Goal: Transaction & Acquisition: Purchase product/service

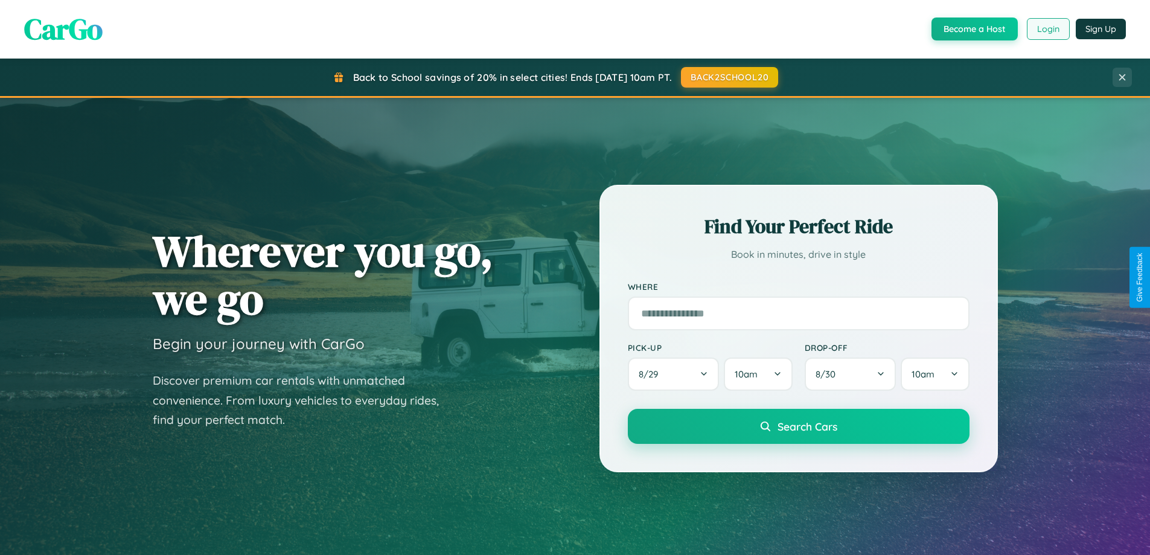
click at [1048, 29] on button "Login" at bounding box center [1048, 29] width 43 height 22
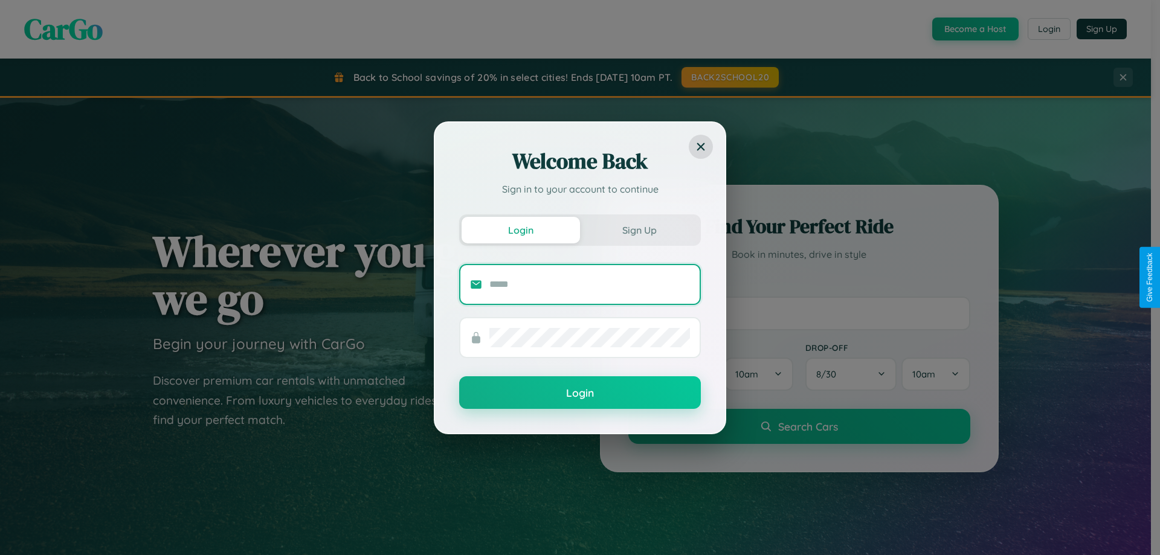
click at [589, 284] on input "text" at bounding box center [589, 284] width 201 height 19
type input "**********"
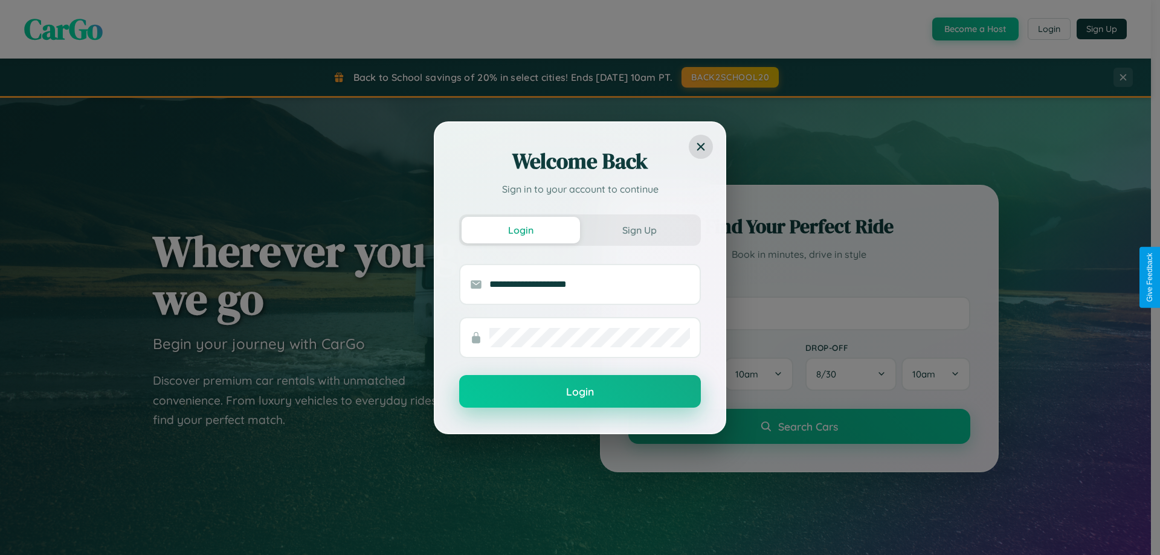
click at [580, 391] on button "Login" at bounding box center [580, 391] width 242 height 33
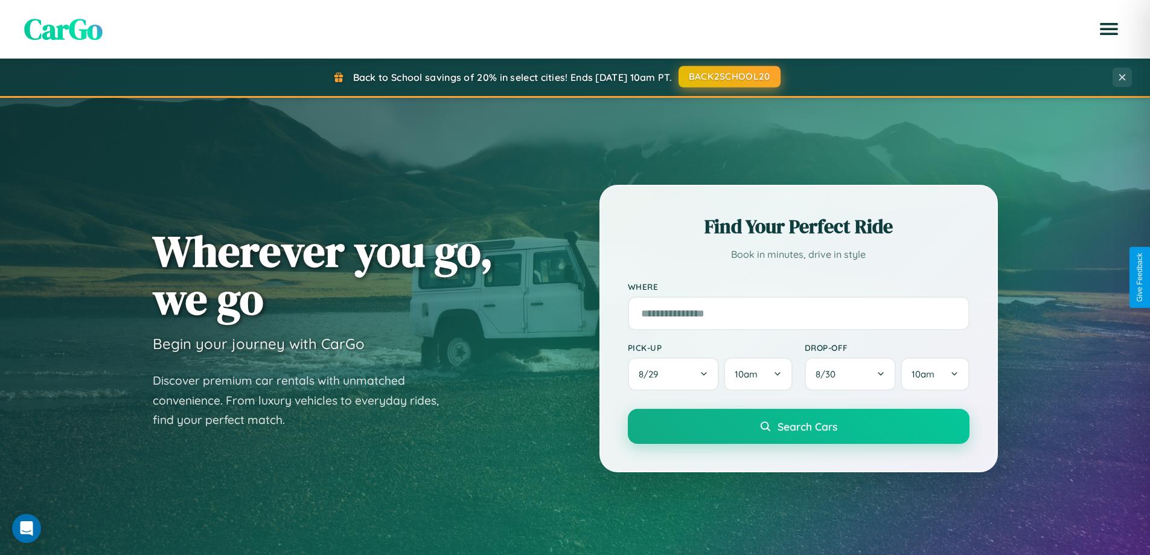
click at [729, 77] on button "BACK2SCHOOL20" at bounding box center [730, 77] width 102 height 22
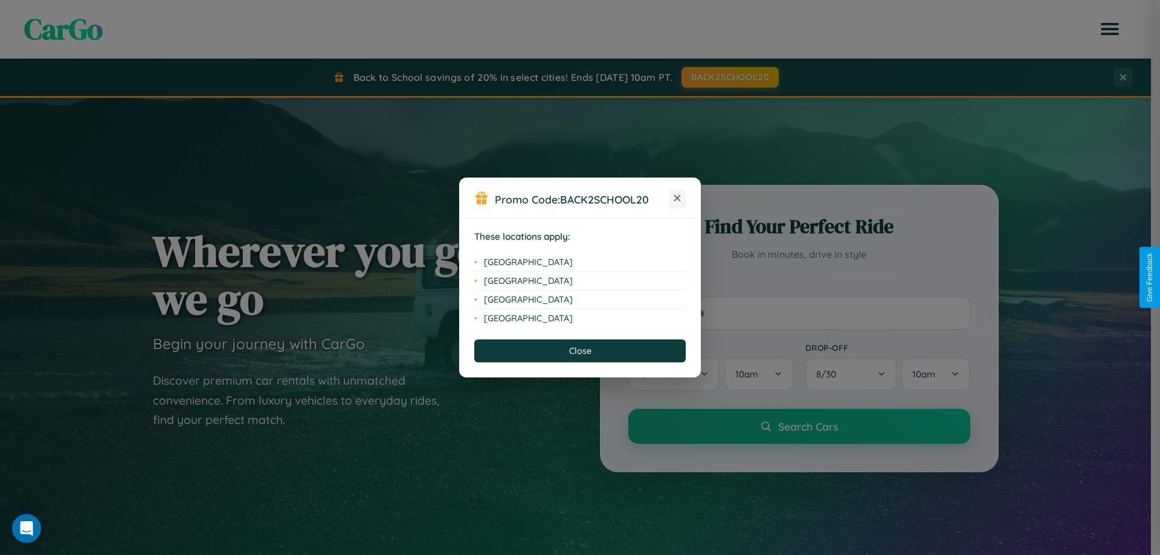
click at [677, 199] on icon at bounding box center [677, 198] width 7 height 7
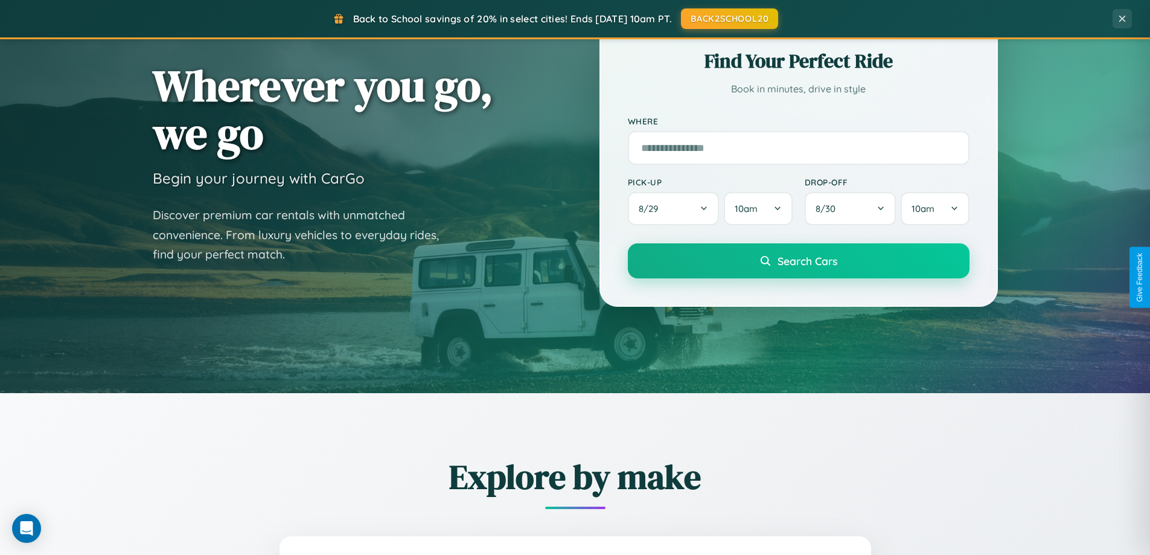
scroll to position [1415, 0]
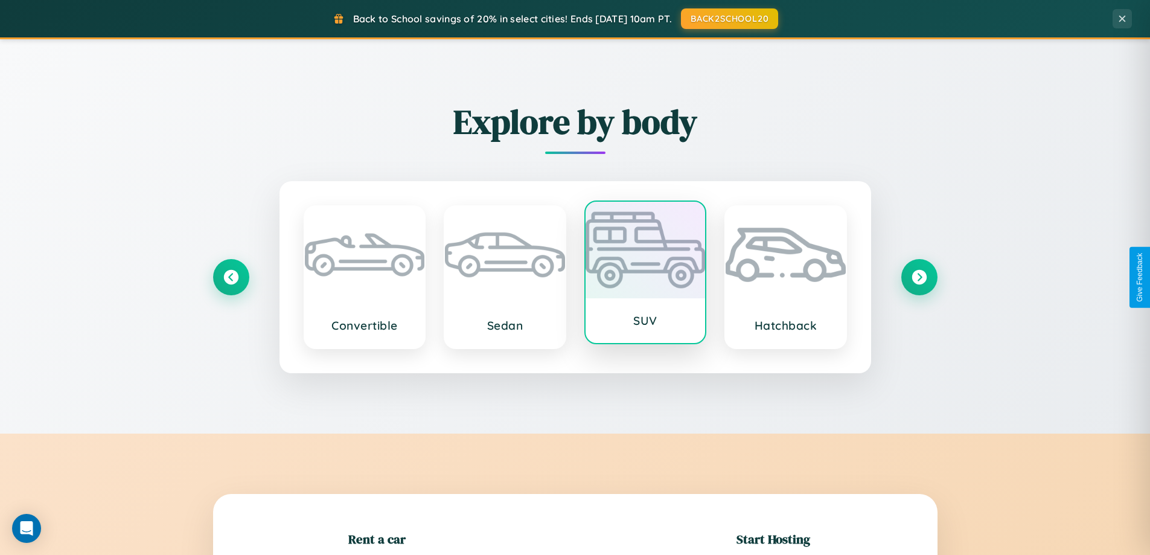
click at [645, 275] on div at bounding box center [646, 250] width 120 height 97
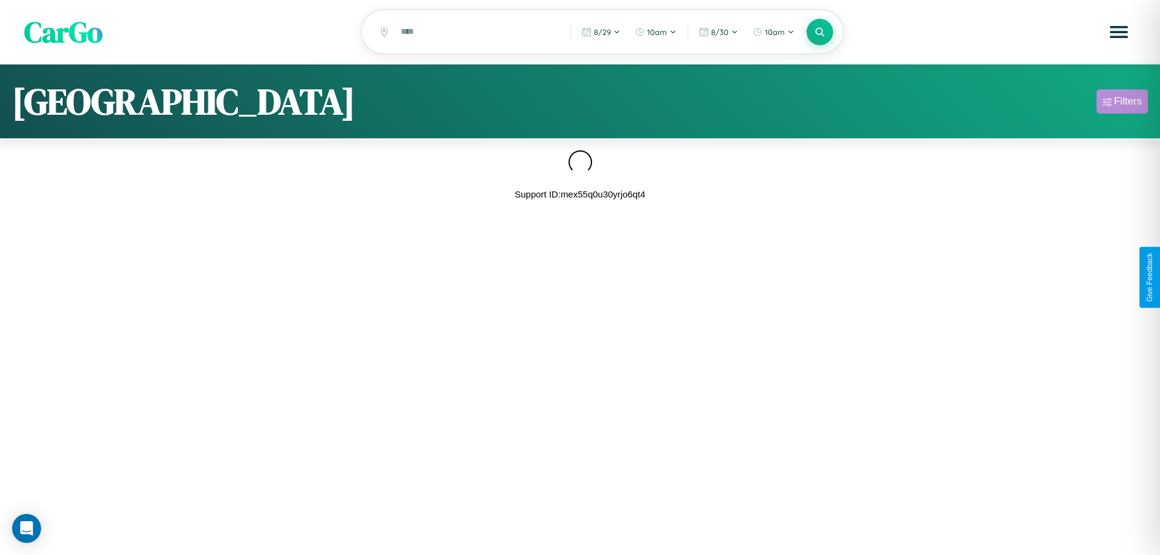
click at [1122, 103] on div "Filters" at bounding box center [1128, 101] width 28 height 12
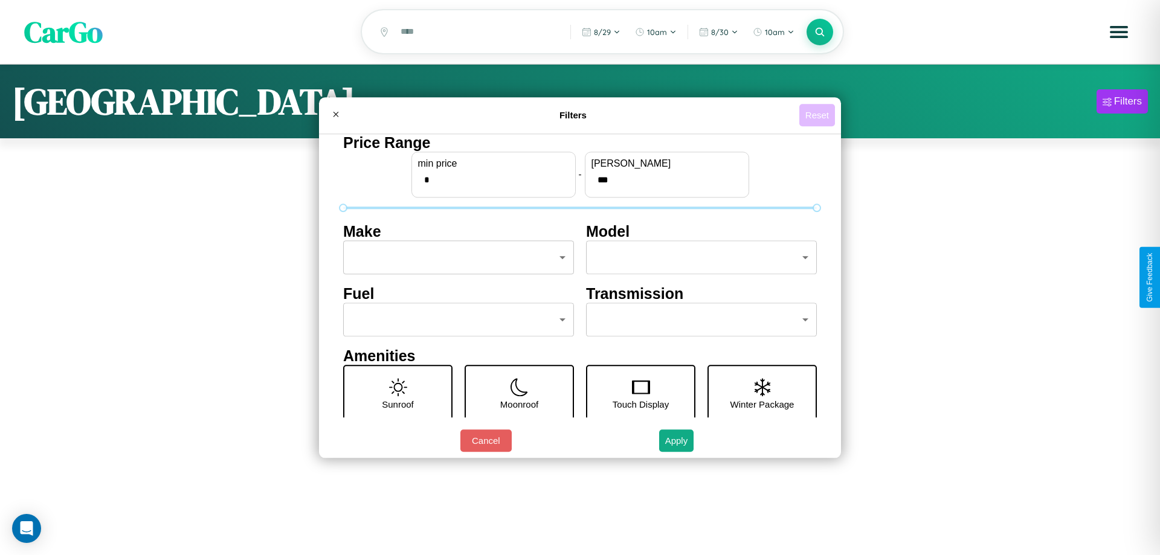
click at [817, 115] on button "Reset" at bounding box center [817, 115] width 36 height 22
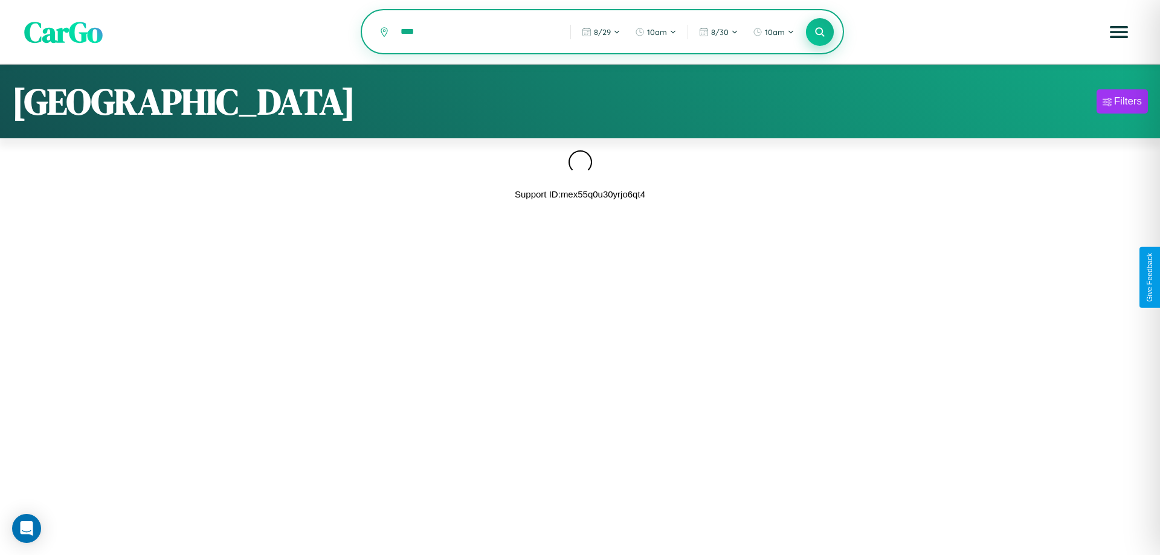
type input "****"
click at [820, 33] on icon at bounding box center [818, 31] width 11 height 11
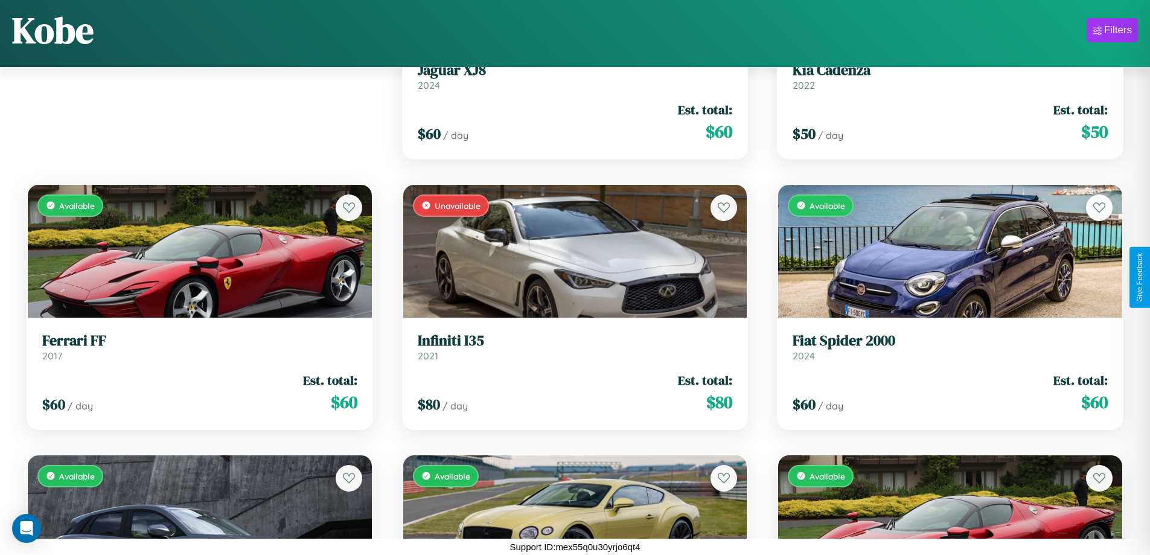
scroll to position [170, 0]
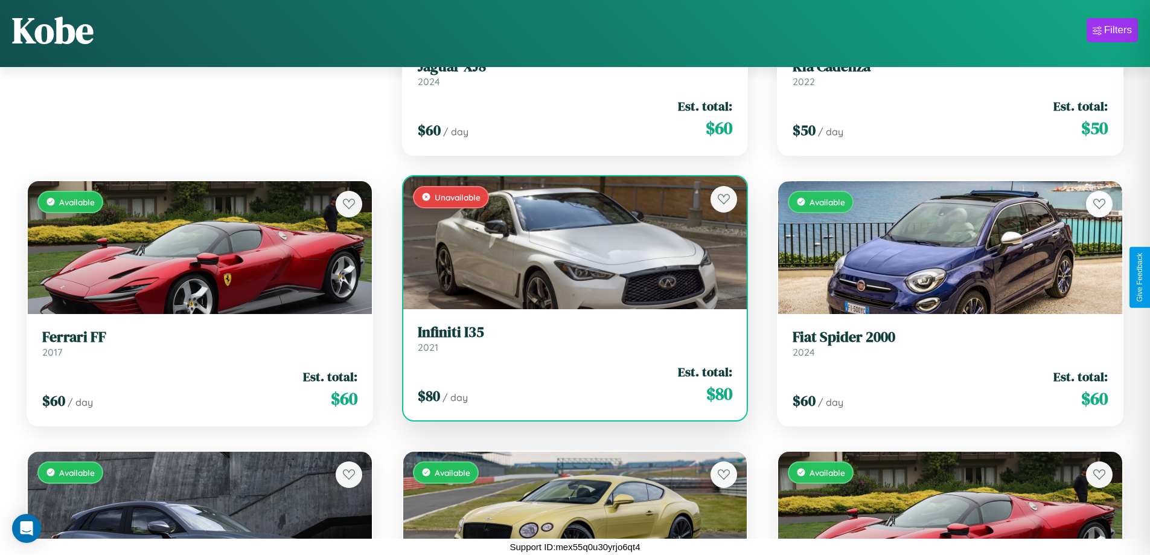
click at [570, 338] on h3 "Infiniti I35" at bounding box center [575, 333] width 315 height 18
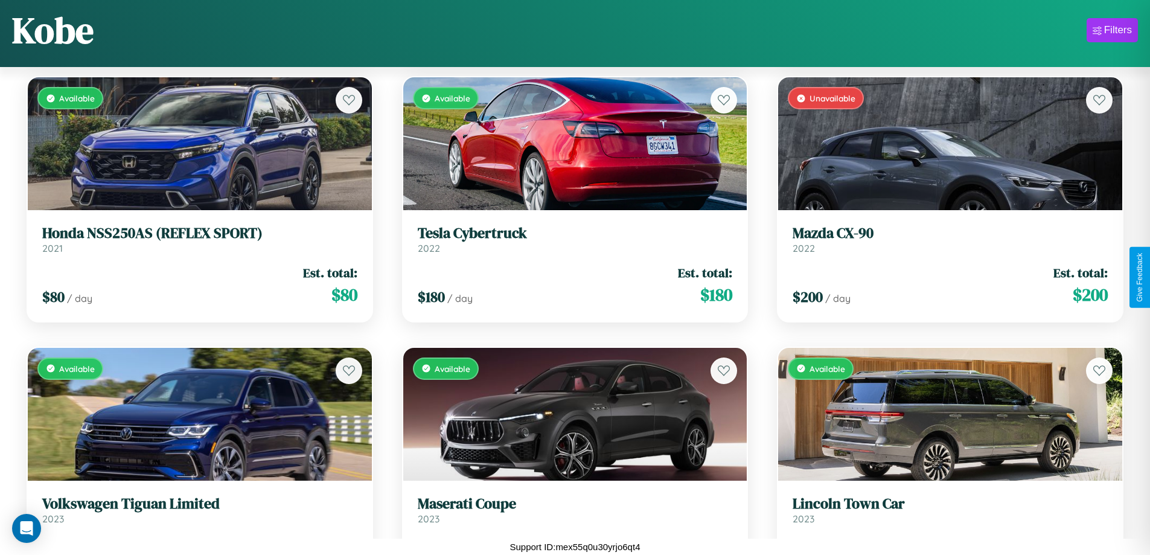
scroll to position [14503, 0]
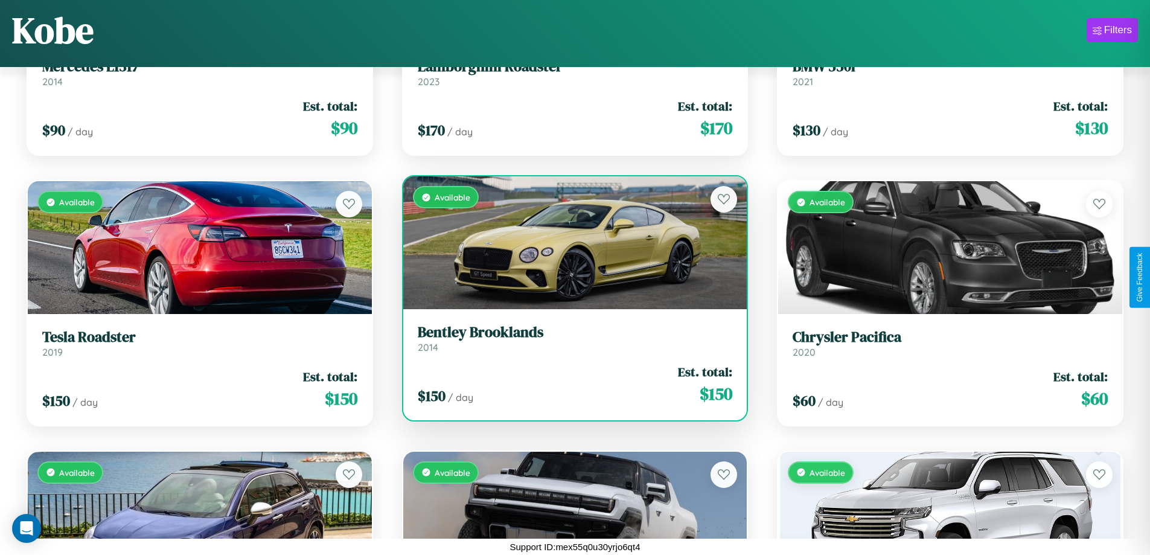
click at [570, 338] on h3 "Bentley Brooklands" at bounding box center [575, 333] width 315 height 18
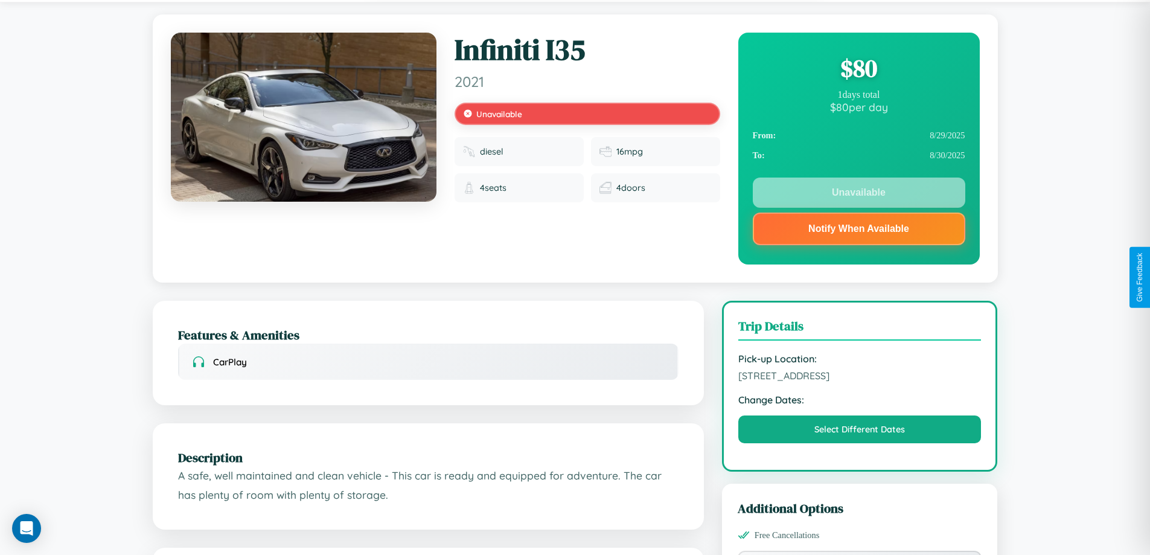
scroll to position [351, 0]
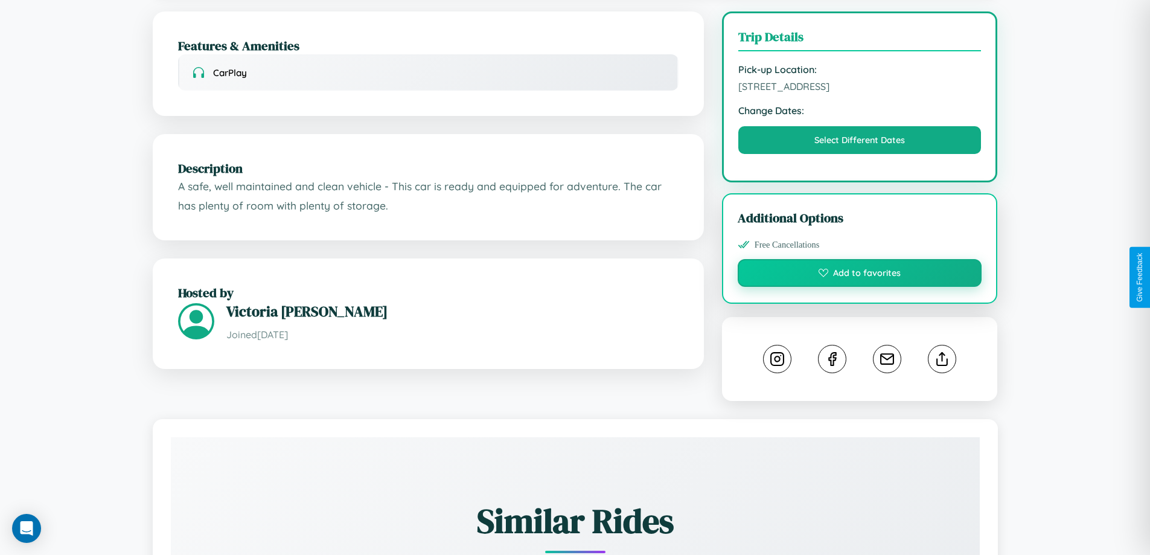
click at [860, 275] on button "Add to favorites" at bounding box center [860, 273] width 245 height 28
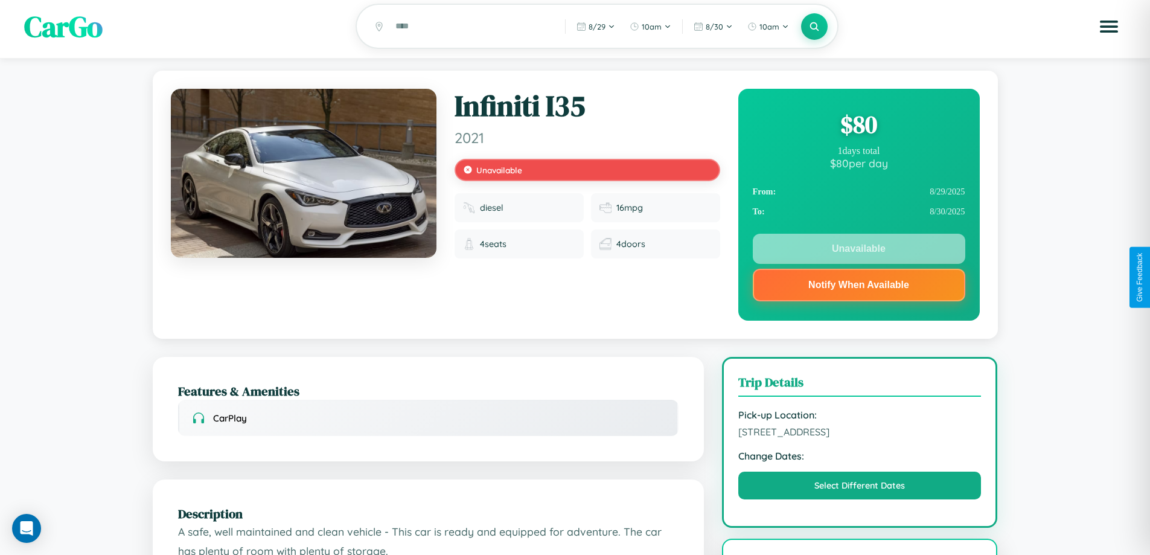
scroll to position [0, 0]
